Goal: Information Seeking & Learning: Learn about a topic

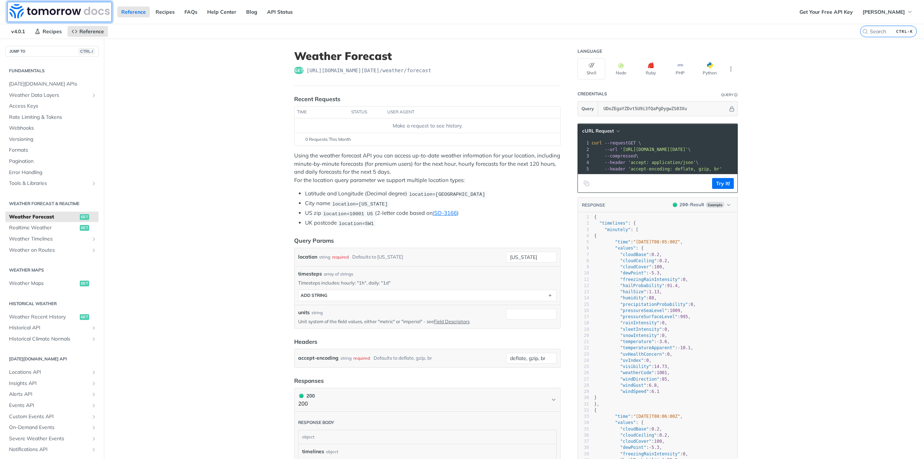
click at [34, 12] on img at bounding box center [59, 11] width 100 height 14
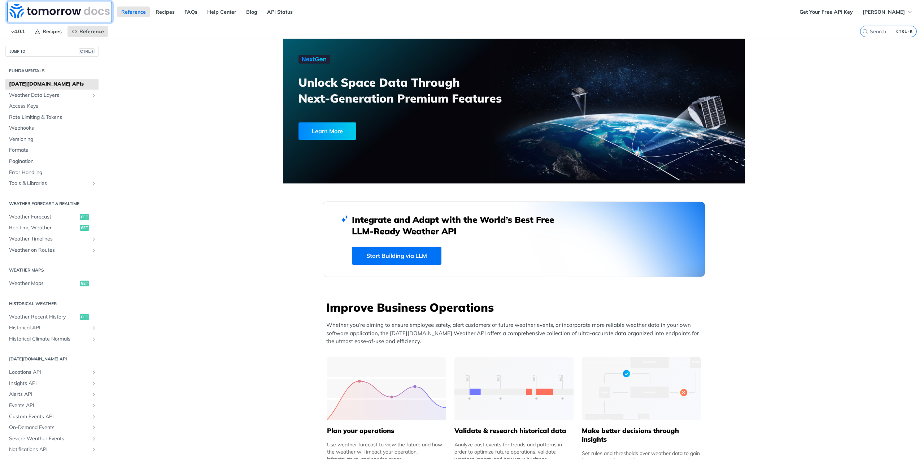
click at [31, 13] on img at bounding box center [59, 11] width 100 height 14
click at [39, 52] on button "JUMP TO CTRL-/" at bounding box center [51, 51] width 93 height 11
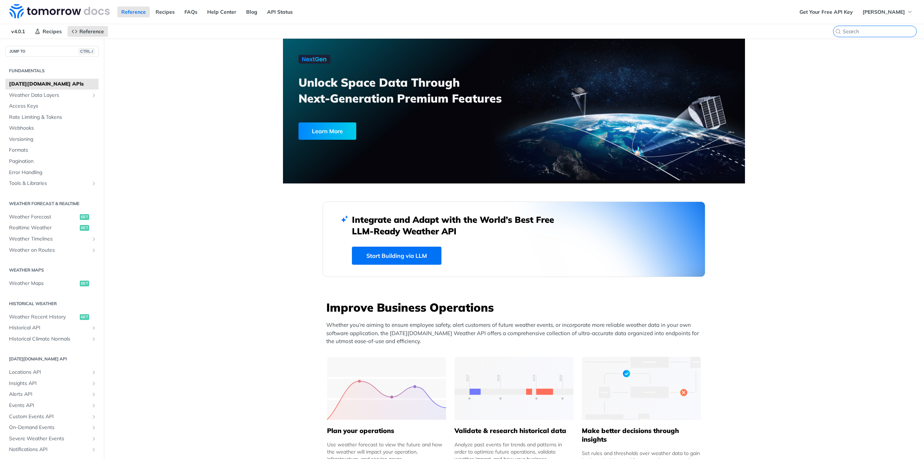
click at [875, 30] on input "CTRL-K" at bounding box center [880, 31] width 74 height 6
click at [878, 32] on input "search" at bounding box center [880, 31] width 74 height 6
paste input "PRIVACY policy"
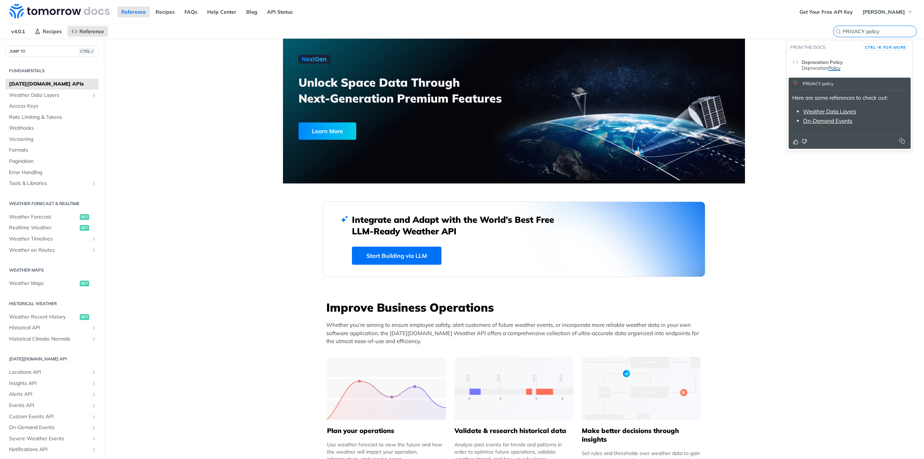
type input "PRIVACY policy"
click at [819, 62] on span "Deprecation Policy" at bounding box center [822, 62] width 41 height 6
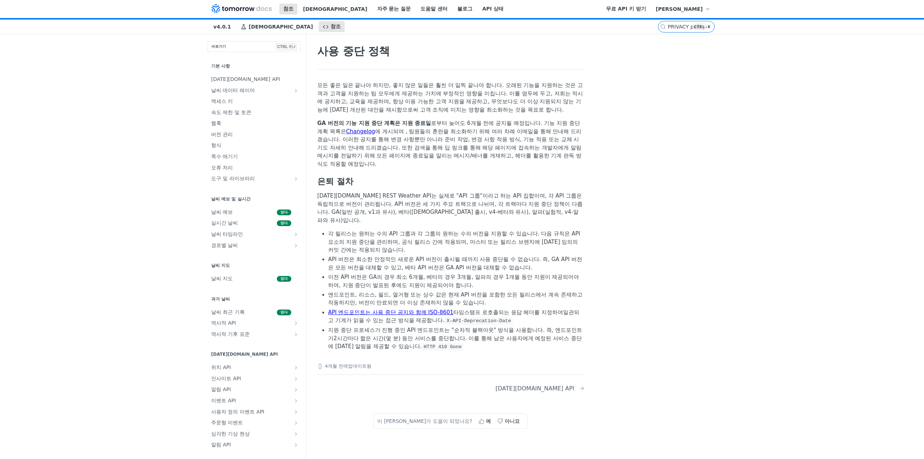
click at [574, 385] on font "[DATE][DOMAIN_NAME] API" at bounding box center [534, 388] width 79 height 7
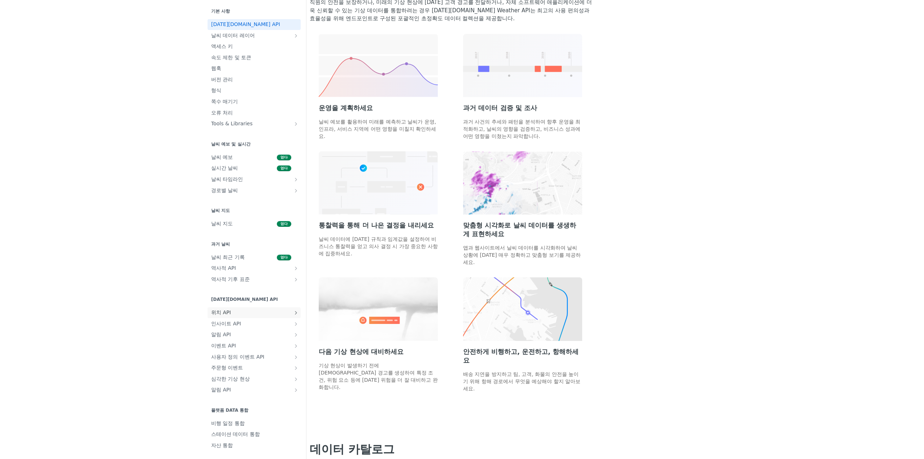
scroll to position [325, 0]
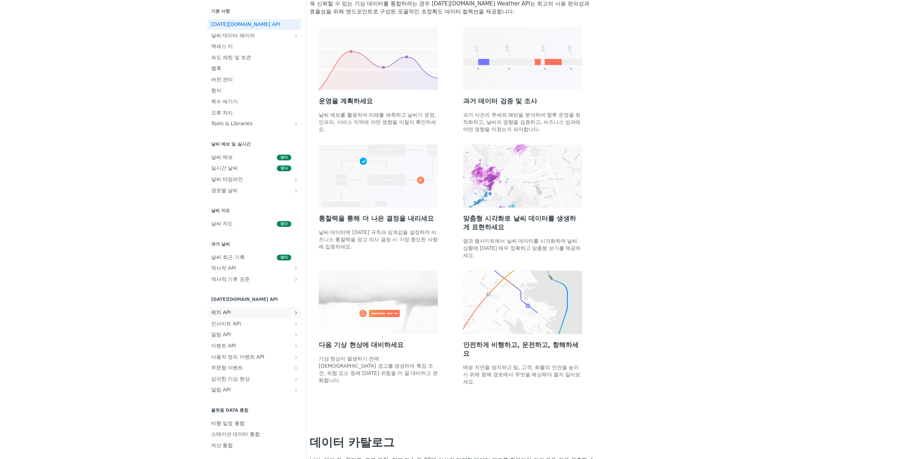
click at [221, 314] on font "위치 API" at bounding box center [221, 312] width 20 height 6
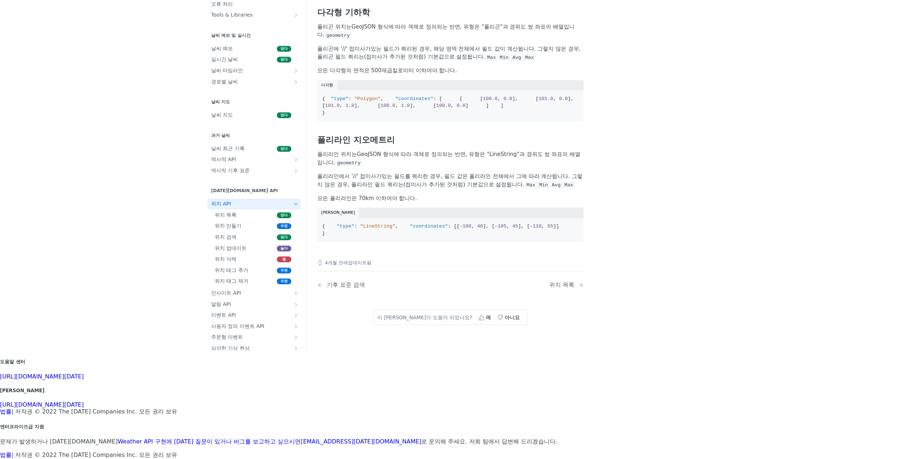
scroll to position [325, 0]
